Goal: Task Accomplishment & Management: Use online tool/utility

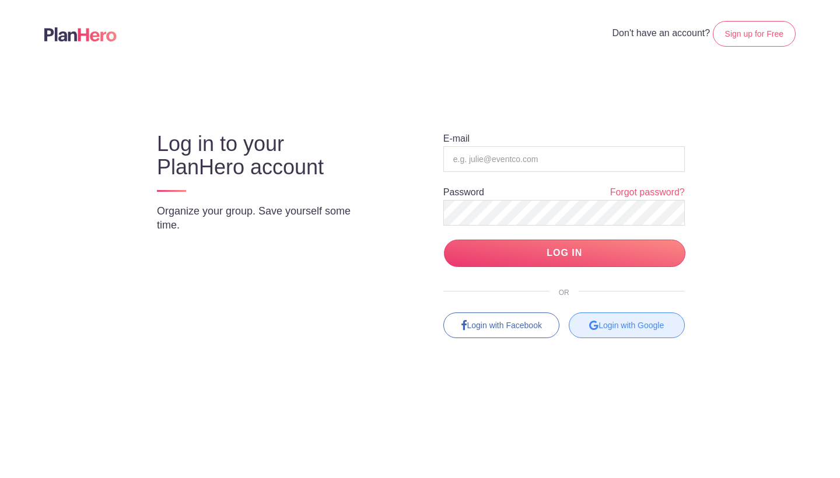
click at [640, 320] on div "Login with Google" at bounding box center [627, 326] width 116 height 26
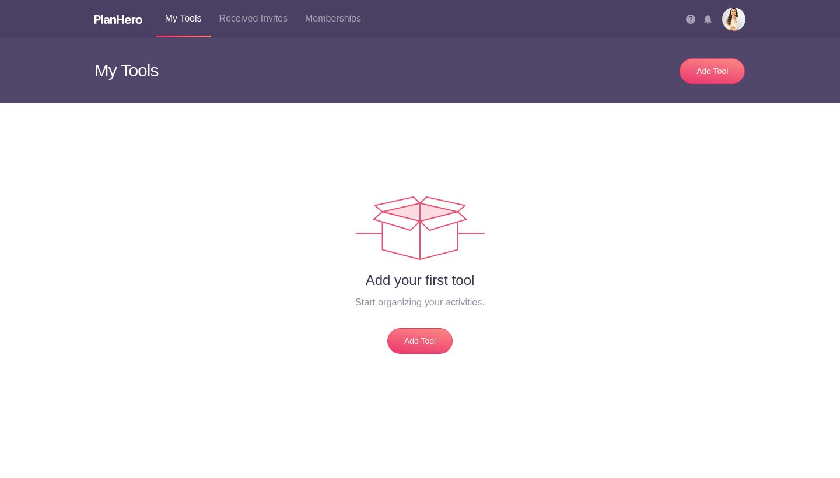
click at [689, 21] on img at bounding box center [690, 19] width 9 height 9
click at [739, 23] on img at bounding box center [733, 19] width 23 height 23
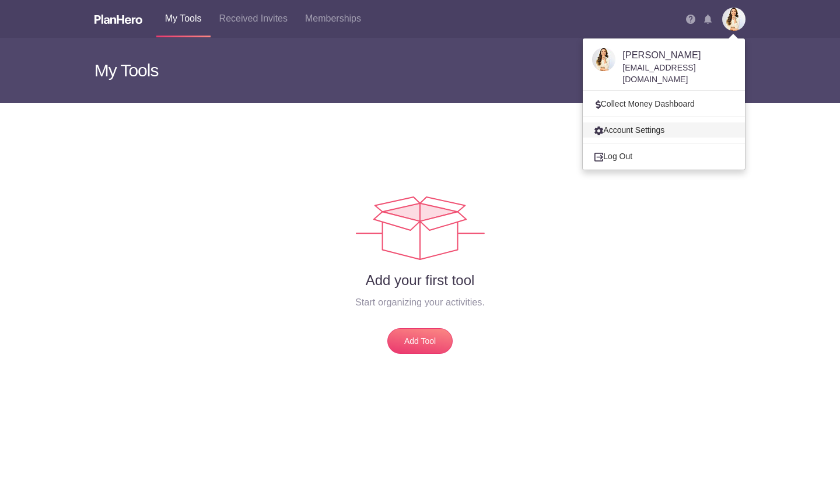
click at [668, 123] on link "Account Settings" at bounding box center [664, 130] width 162 height 15
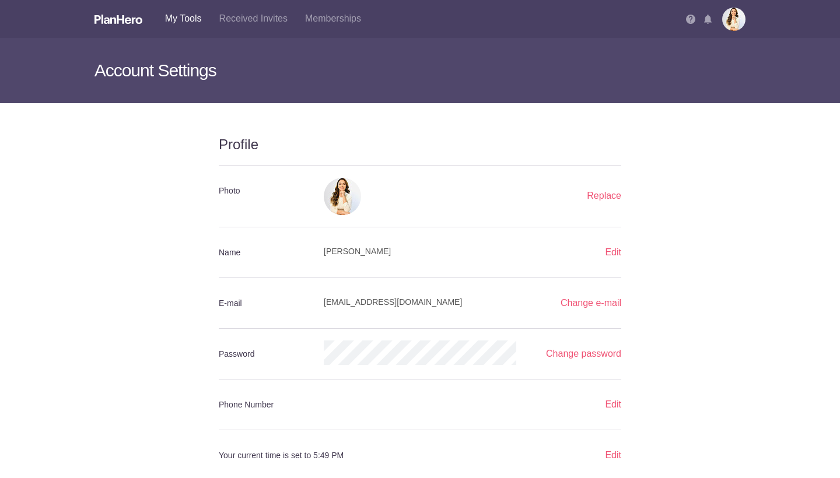
click at [177, 20] on link "My Tools" at bounding box center [183, 18] width 54 height 37
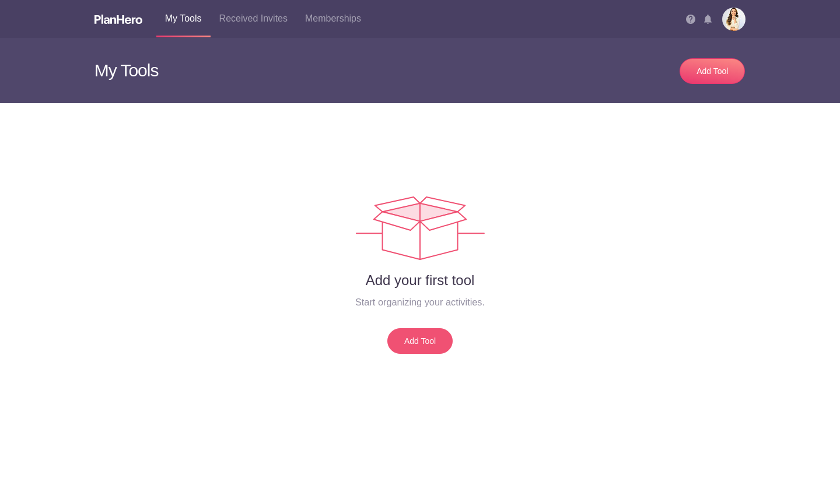
click at [422, 340] on link "Add Tool" at bounding box center [419, 341] width 65 height 26
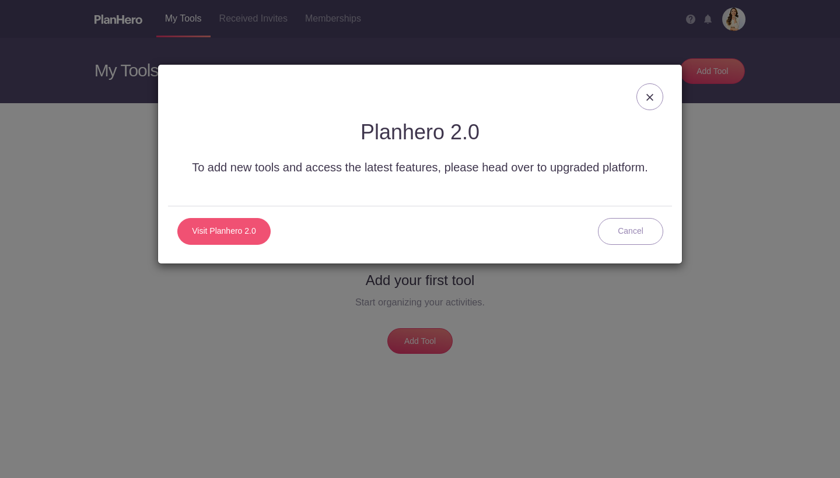
click at [221, 235] on link "Visit Planhero 2.0" at bounding box center [223, 231] width 93 height 27
click at [655, 102] on div at bounding box center [649, 96] width 27 height 27
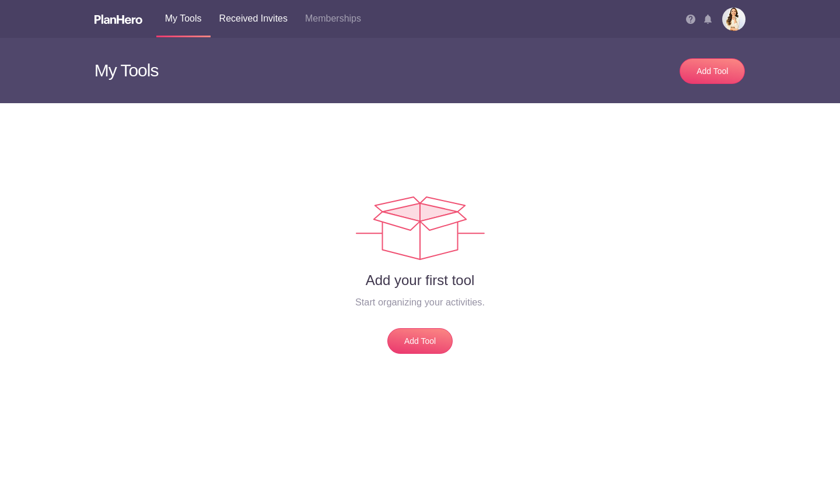
click at [262, 23] on link "Received Invites" at bounding box center [254, 18] width 86 height 37
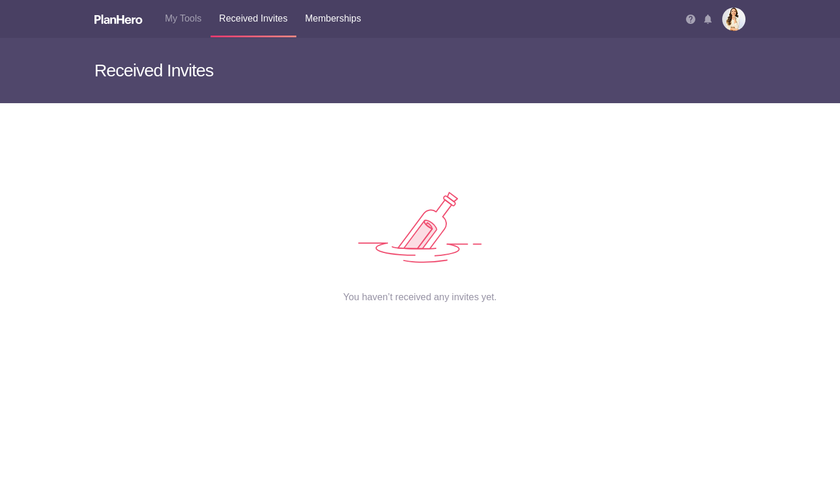
click at [322, 19] on link "Memberships" at bounding box center [333, 18] width 74 height 37
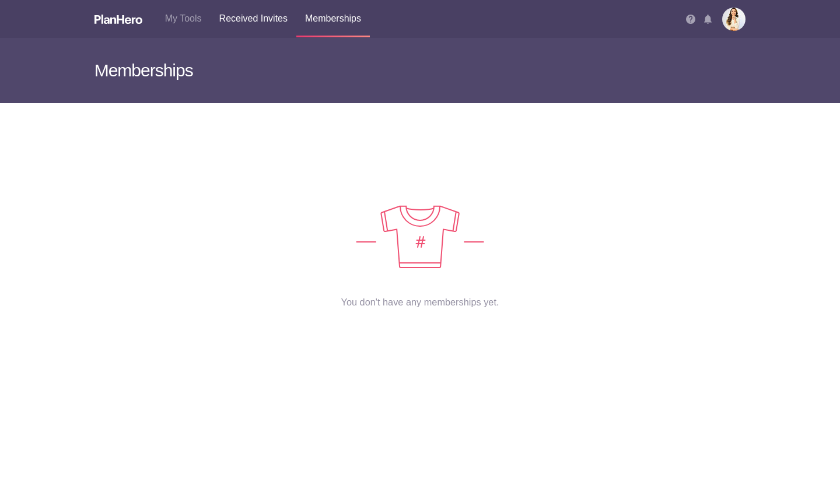
click at [279, 16] on link "Received Invites" at bounding box center [254, 18] width 86 height 37
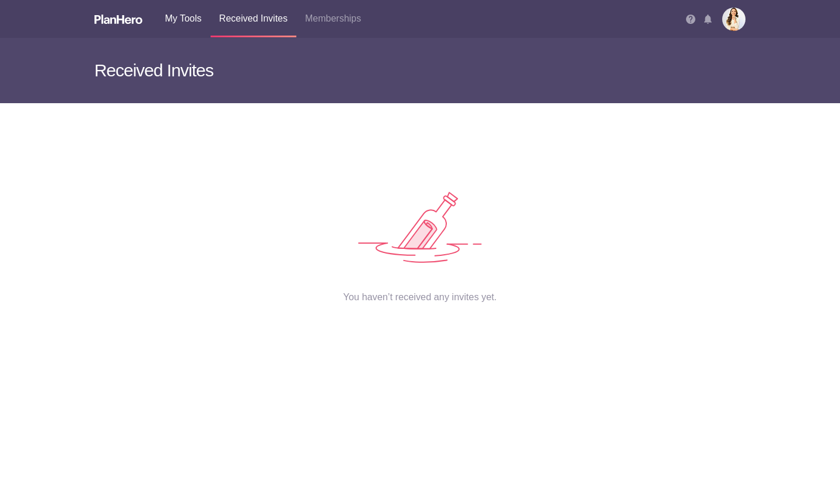
click at [193, 16] on link "My Tools" at bounding box center [183, 18] width 54 height 37
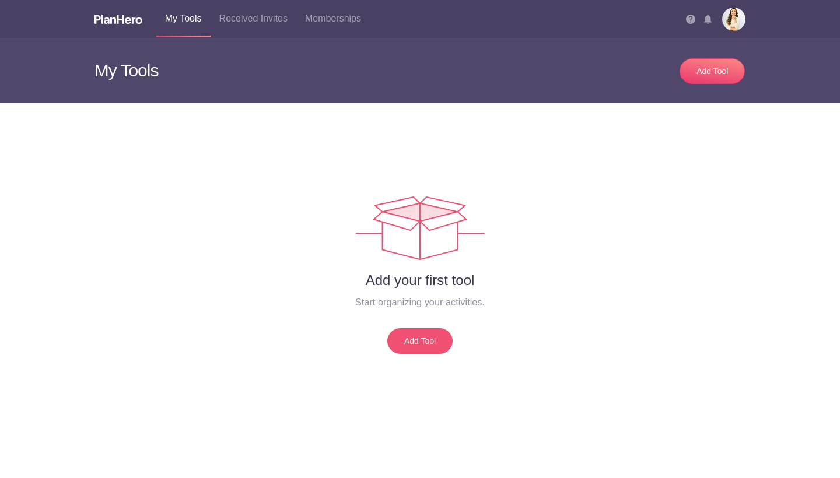
click at [410, 333] on link "Add Tool" at bounding box center [419, 341] width 65 height 26
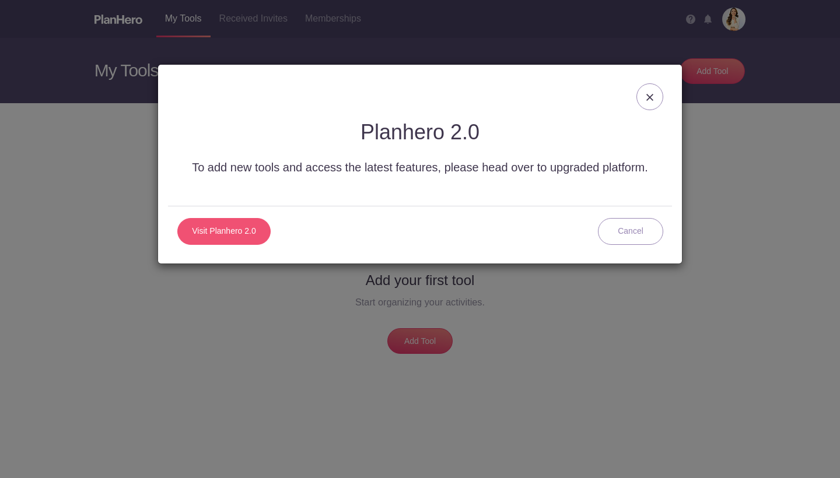
click at [244, 231] on link "Visit Planhero 2.0" at bounding box center [223, 231] width 93 height 27
click at [655, 98] on div at bounding box center [649, 96] width 27 height 27
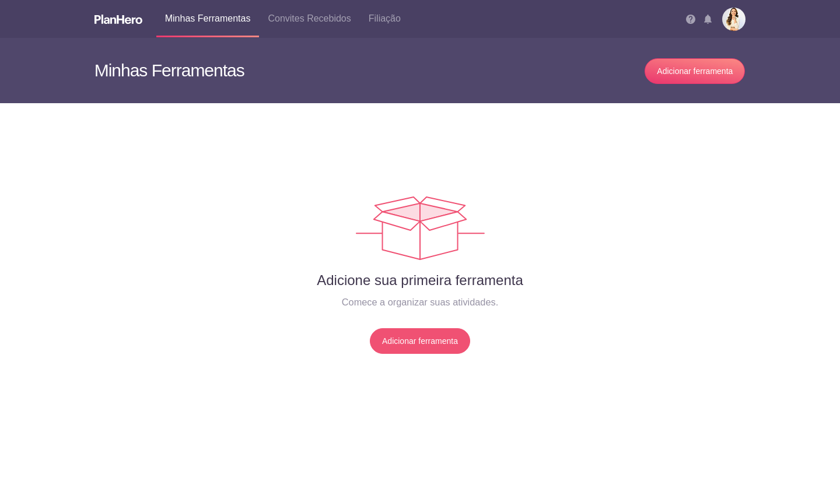
click at [393, 344] on link "Adicionar ferramenta" at bounding box center [420, 341] width 100 height 26
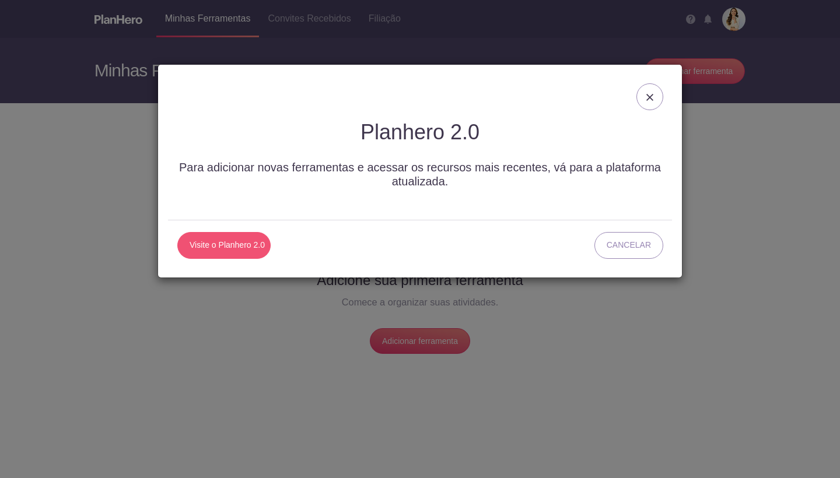
click at [246, 244] on link "Visite o Planhero 2.0" at bounding box center [223, 245] width 93 height 27
click at [647, 97] on img at bounding box center [649, 97] width 7 height 7
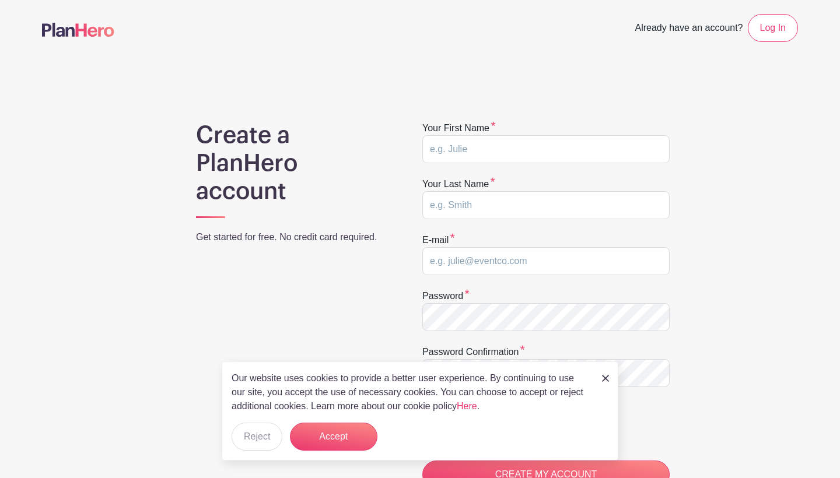
click at [395, 153] on div "Create a PlanHero account Get started for free. No credit card required." at bounding box center [294, 369] width 252 height 497
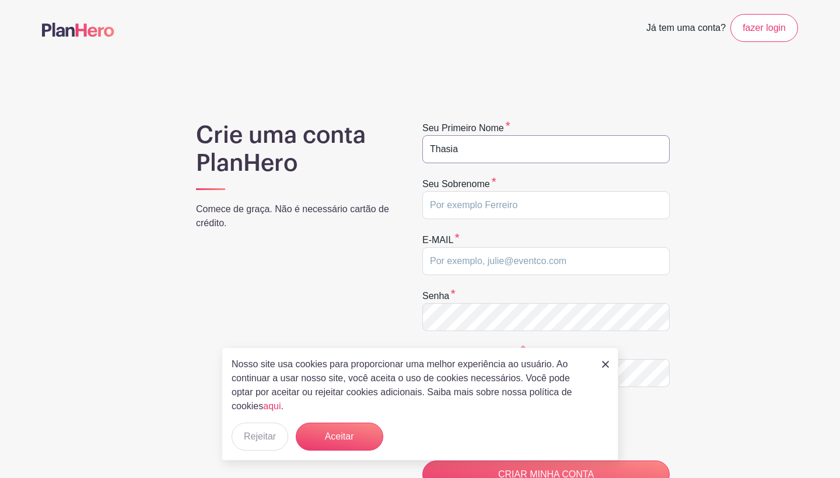
type input "Thasia"
type input "Jamilli"
type input "T"
type input "[EMAIL_ADDRESS][DOMAIN_NAME]"
click at [320, 443] on button "Aceitar" at bounding box center [340, 437] width 88 height 28
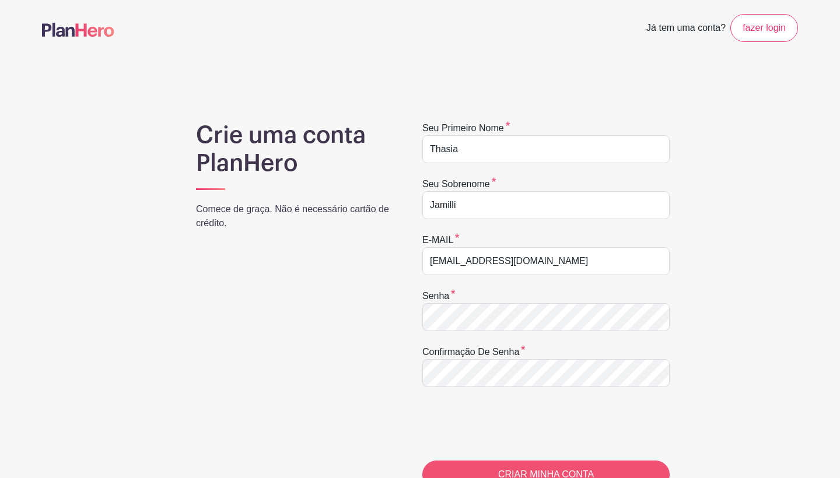
click at [488, 467] on input "CREATE MY ACCOUNT" at bounding box center [545, 475] width 247 height 28
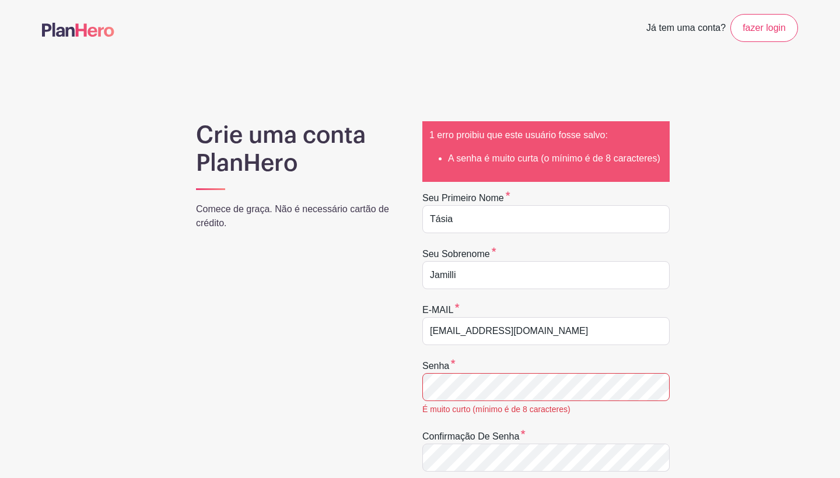
click at [403, 421] on div "Crie uma conta PlanHero Comece de graça. Não é necessário cartão de crédito." at bounding box center [294, 419] width 252 height 596
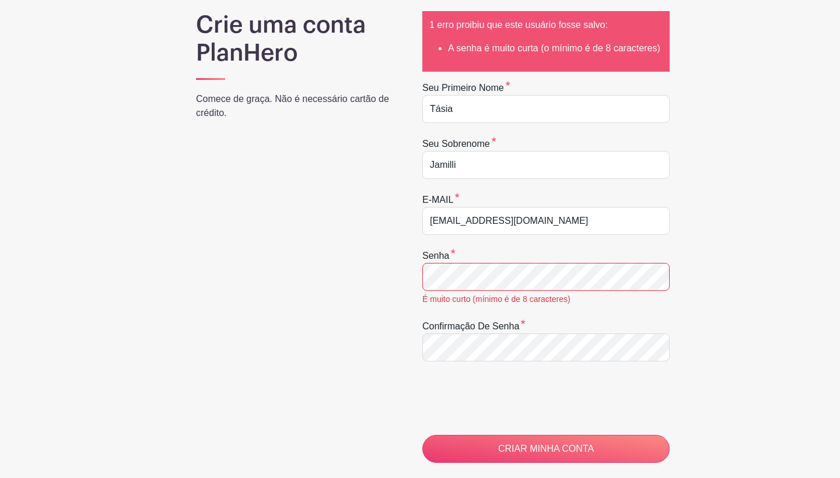
scroll to position [121, 0]
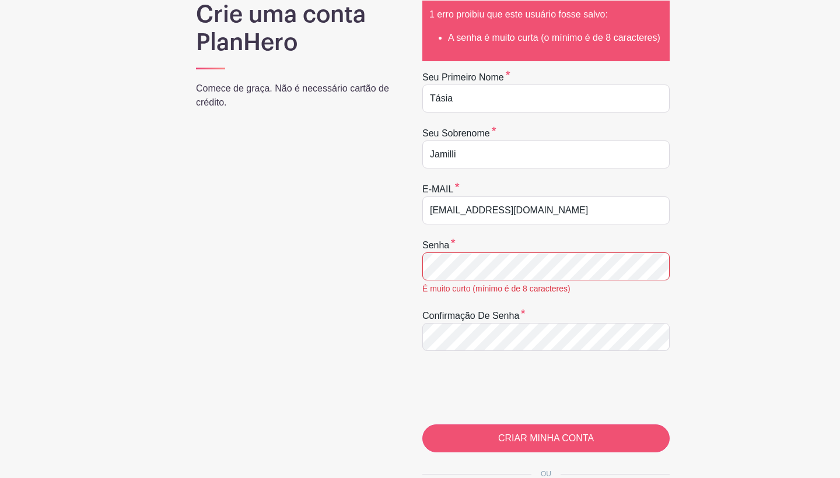
click at [488, 446] on input "CRIAR MINHA CONTA" at bounding box center [545, 439] width 247 height 28
type input "CREATE MY ACCOUNT"
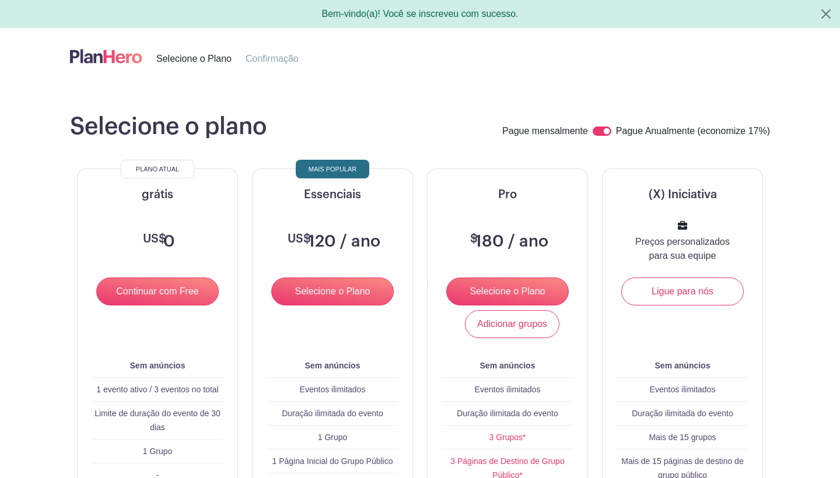
click at [778, 304] on turbo-frame "Selecione o plano Pague mensalmente Pague Anualmente (economize 17%) PLANO ATUA…" at bounding box center [420, 433] width 756 height 640
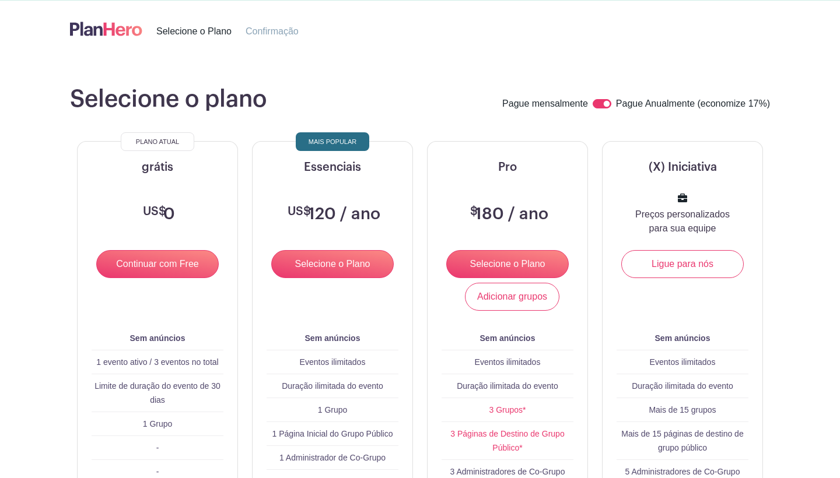
scroll to position [23, 0]
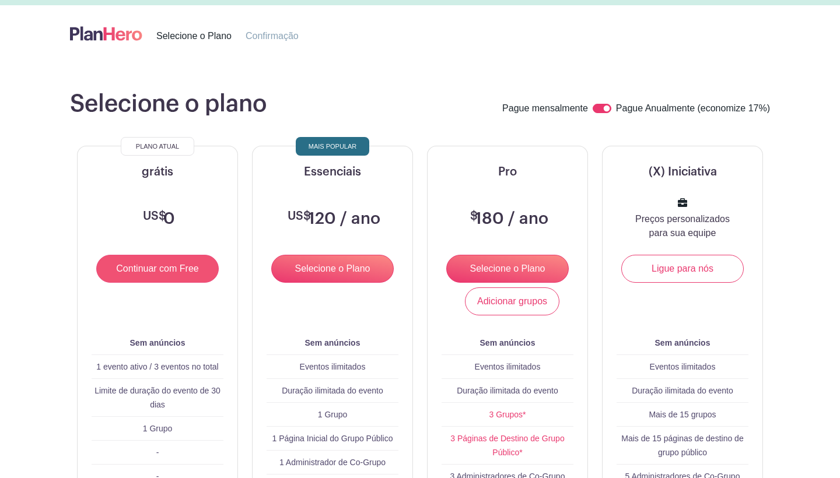
click at [166, 270] on input "Continuar com Free" at bounding box center [157, 269] width 123 height 28
type input "Continue with Free"
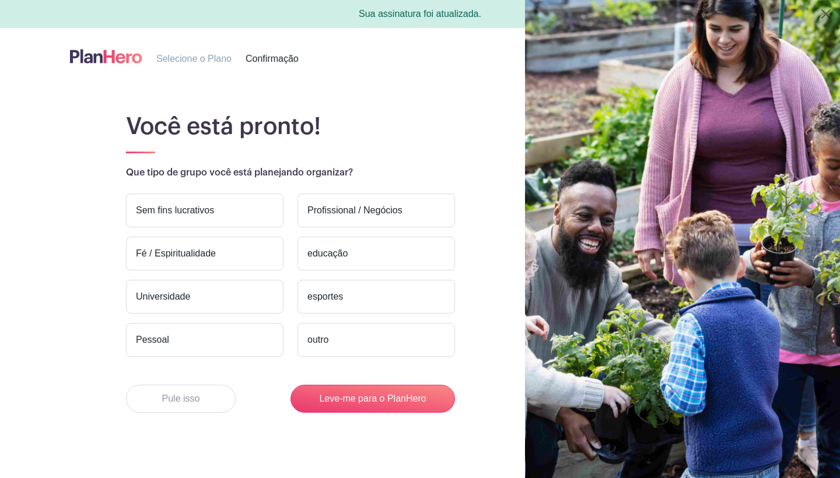
click at [233, 255] on label "Fé / Espiritualidade" at bounding box center [205, 254] width 158 height 34
click at [0, 0] on input "Fé / Espiritualidade" at bounding box center [0, 0] width 0 height 0
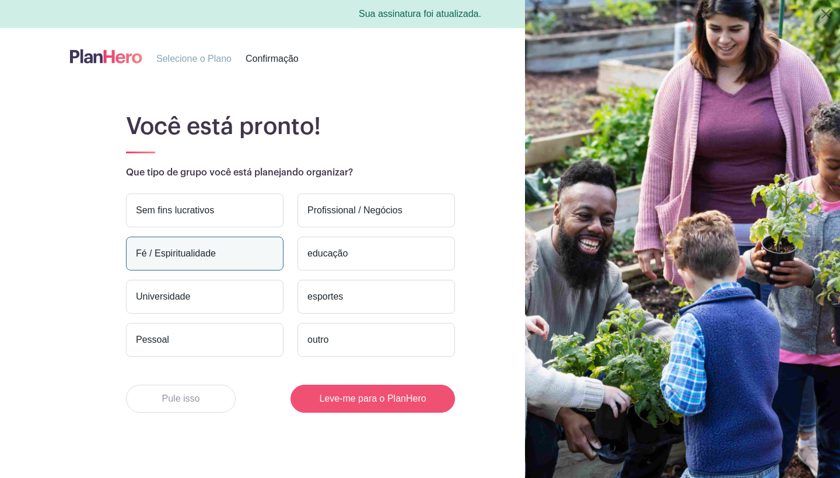
click at [328, 400] on button "Leve-me para o PlanHero" at bounding box center [373, 399] width 165 height 28
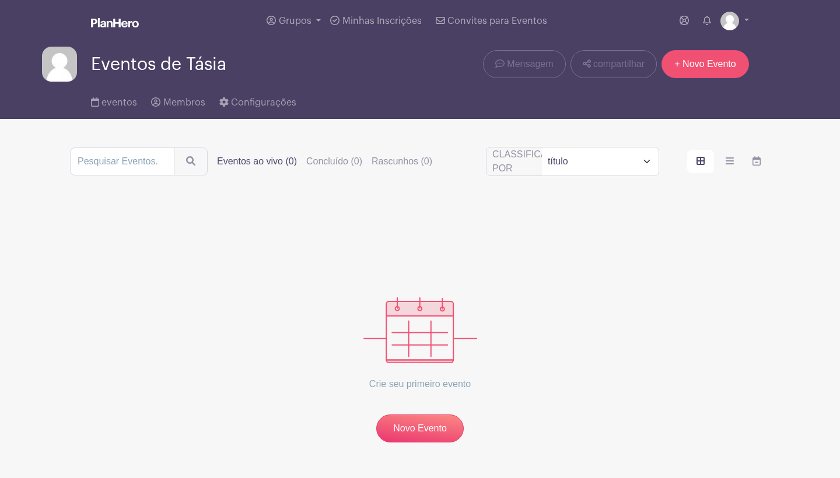
click at [678, 62] on link "+ Novo Evento" at bounding box center [706, 64] width 88 height 28
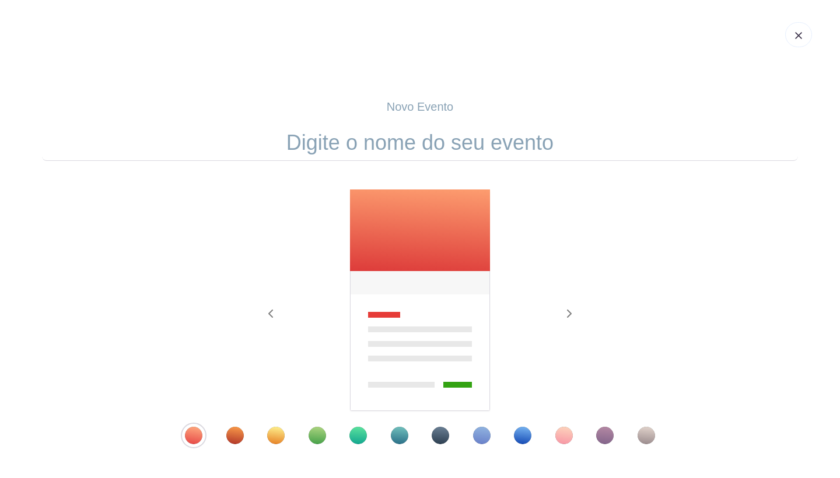
click at [396, 111] on p "Novo Evento" at bounding box center [420, 107] width 756 height 18
click at [386, 133] on input "text" at bounding box center [420, 143] width 756 height 36
type input "SEMINÁRIO PMN 27 e 28/09"
click at [275, 435] on div "Modelo 3" at bounding box center [276, 436] width 18 height 18
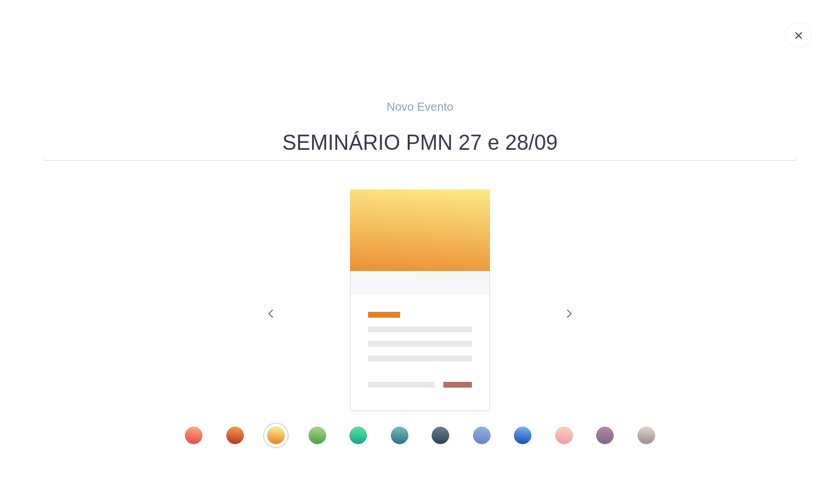
click at [578, 215] on div at bounding box center [420, 301] width 327 height 224
click at [664, 321] on div "anterior PRÓXIMO" at bounding box center [420, 317] width 756 height 256
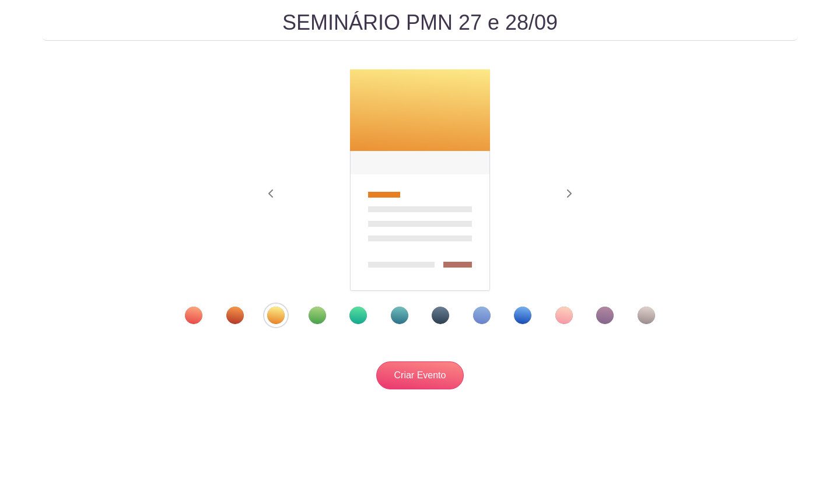
scroll to position [123, 0]
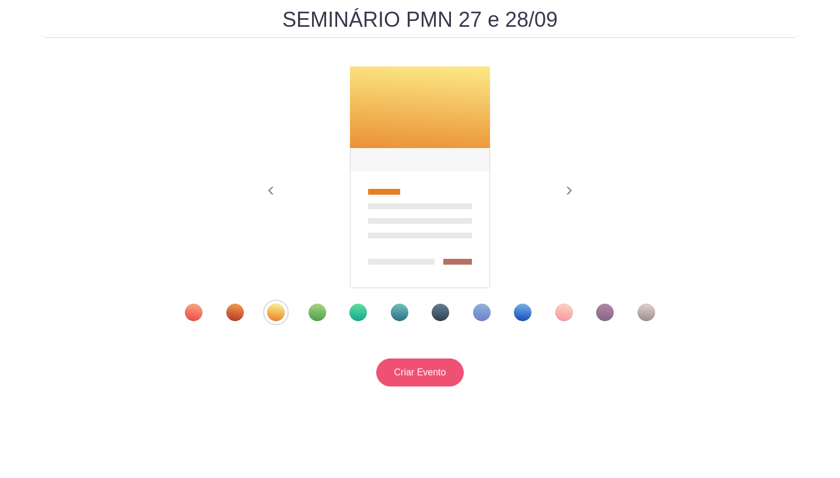
click at [418, 375] on input "Create Event" at bounding box center [420, 373] width 88 height 28
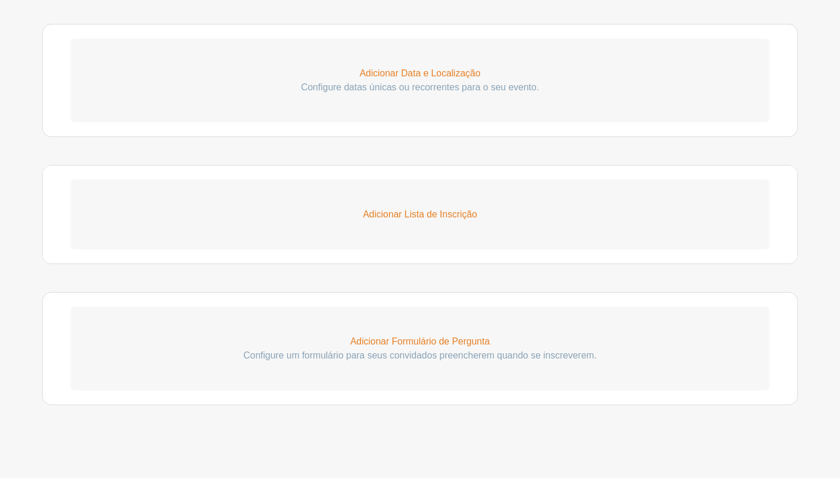
scroll to position [493, 0]
click at [413, 336] on p "Adicionar Formulário de Pergunta" at bounding box center [420, 342] width 699 height 14
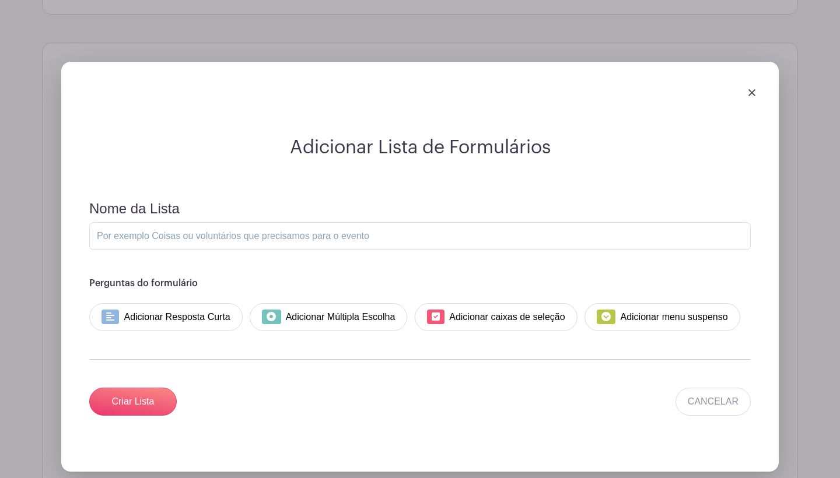
scroll to position [744, 0]
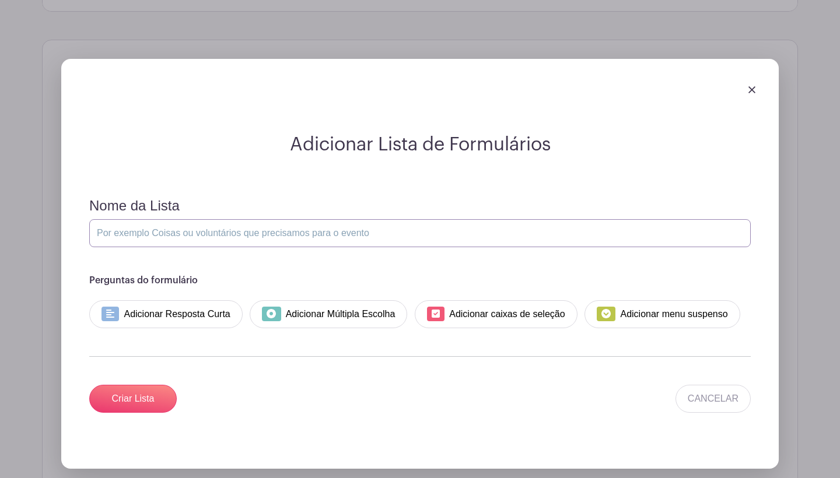
click at [260, 228] on input "Nome da Lista" at bounding box center [420, 233] width 662 height 28
type input "D"
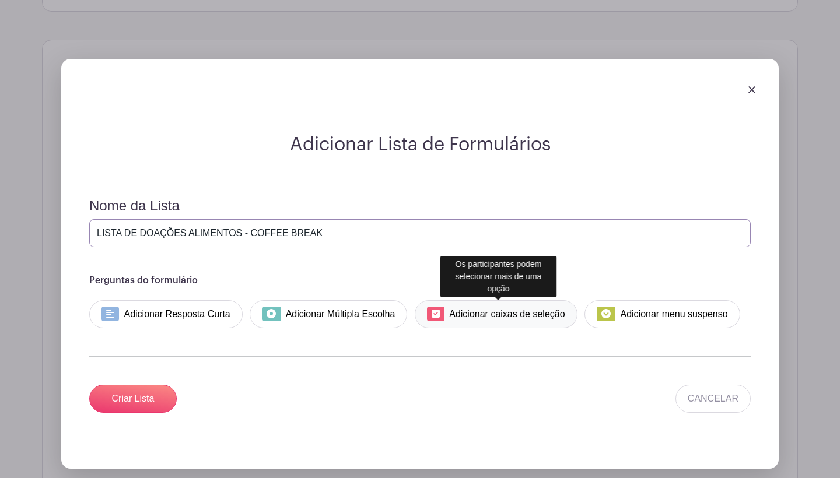
type input "LISTA DE DOAÇÕES ALIMENTOS - COFFEE BREAK"
click at [551, 316] on link "Adicionar caixas de seleção" at bounding box center [496, 314] width 163 height 28
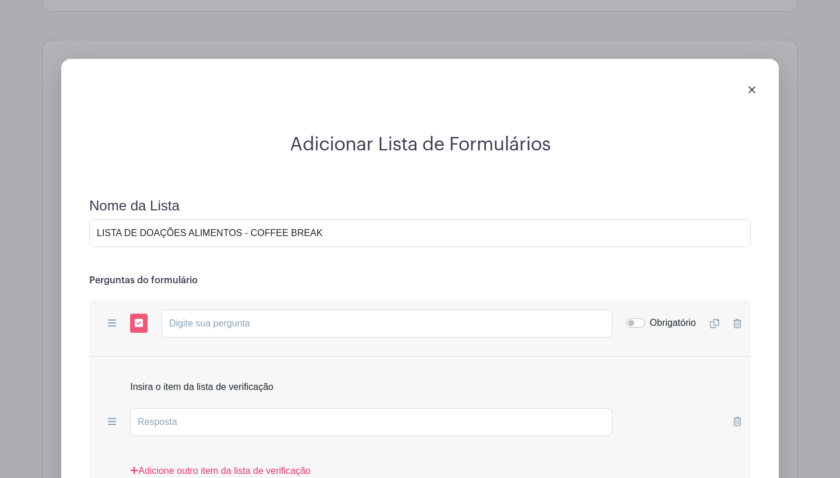
click at [440, 358] on div "Add Short Answer Add Multiple Choice Add Checkboxes Add Dropdown Obrigatório Du…" at bounding box center [420, 393] width 662 height 187
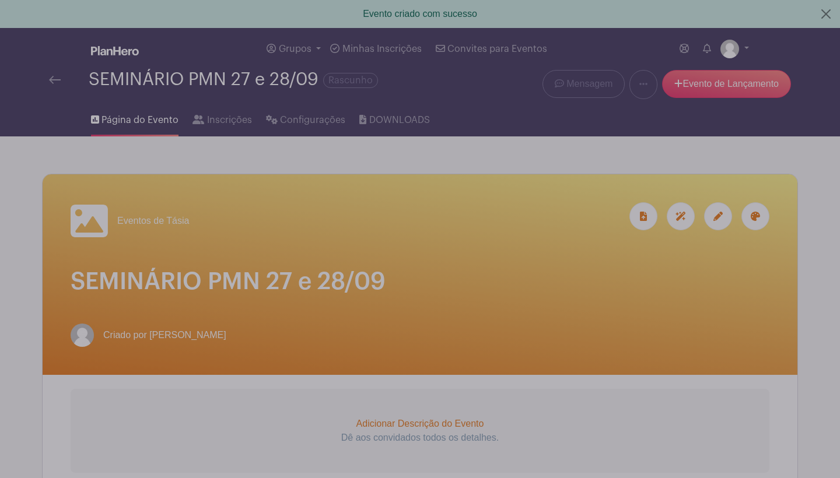
scroll to position [0, 0]
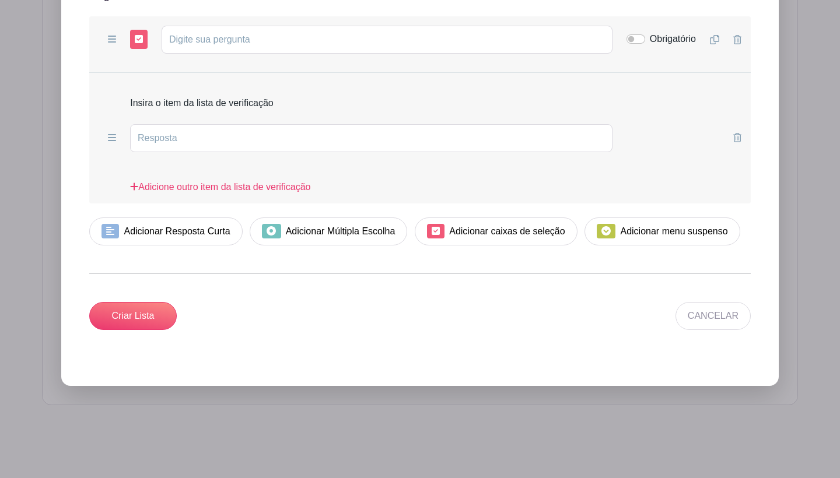
scroll to position [1029, 0]
click at [719, 323] on link "CANCELAR" at bounding box center [713, 316] width 75 height 28
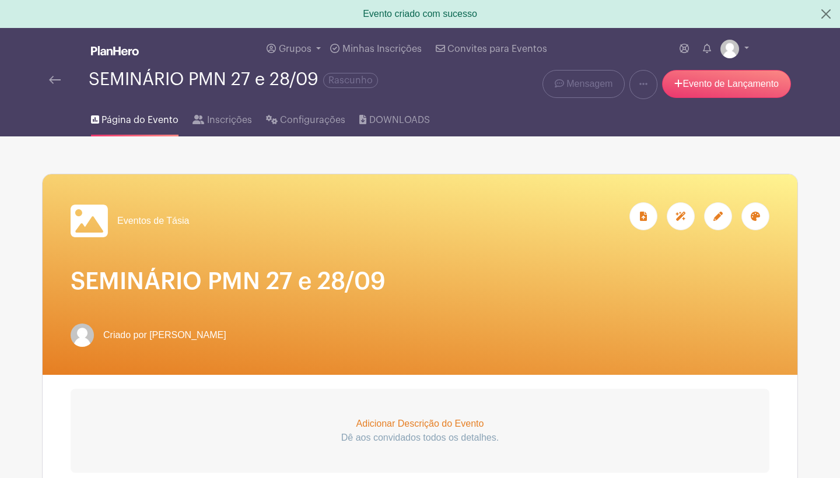
scroll to position [0, 0]
click at [309, 46] on span "Grupos" at bounding box center [295, 48] width 33 height 9
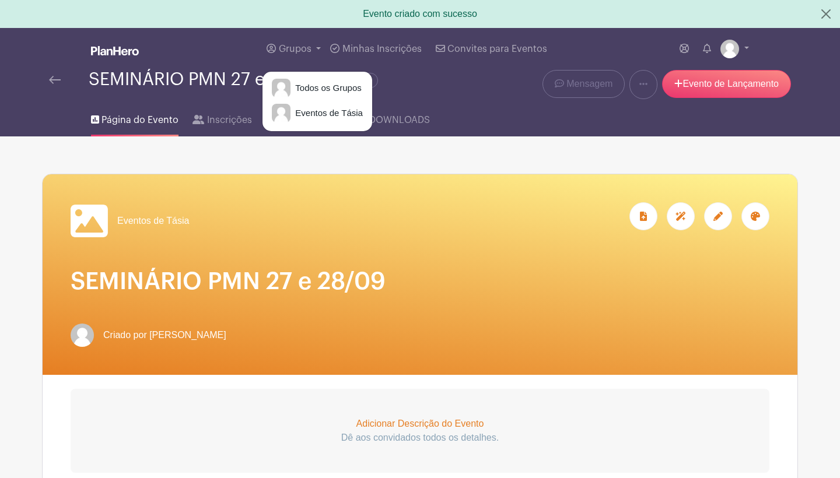
click at [456, 80] on div "SEMINÁRIO PMN 27 e 28/09 Rascunho" at bounding box center [262, 79] width 427 height 19
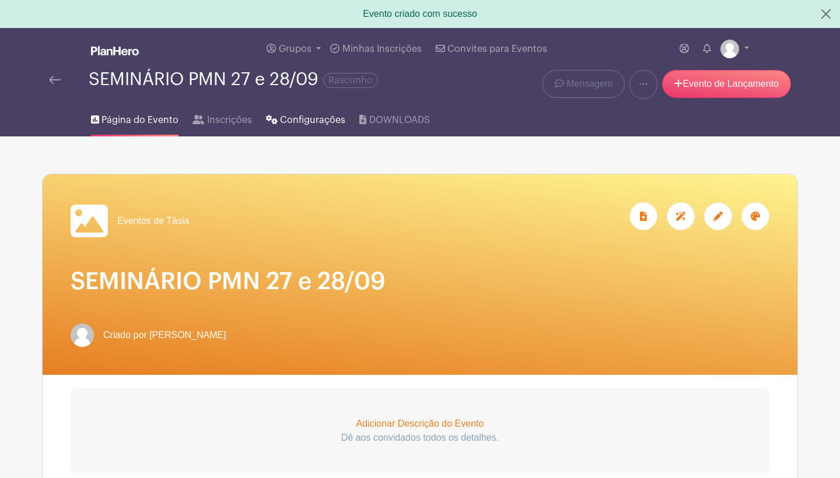
click at [327, 120] on span "Configurações" at bounding box center [312, 120] width 65 height 14
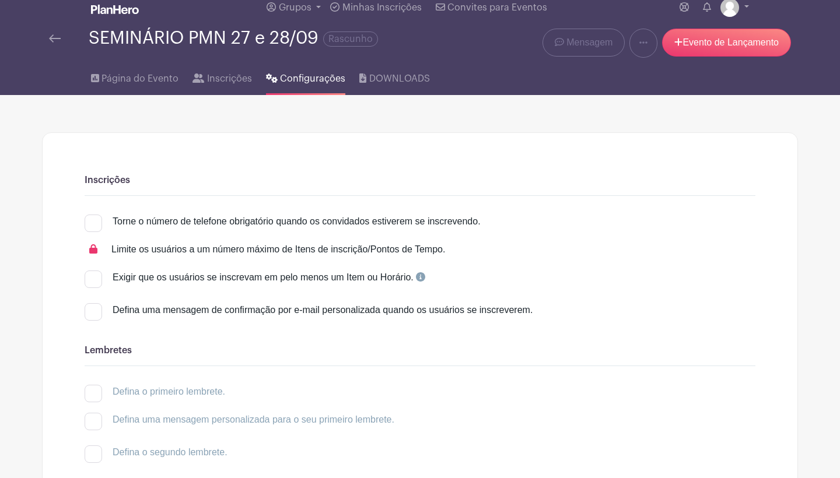
scroll to position [-1, 0]
